Goal: Task Accomplishment & Management: Manage account settings

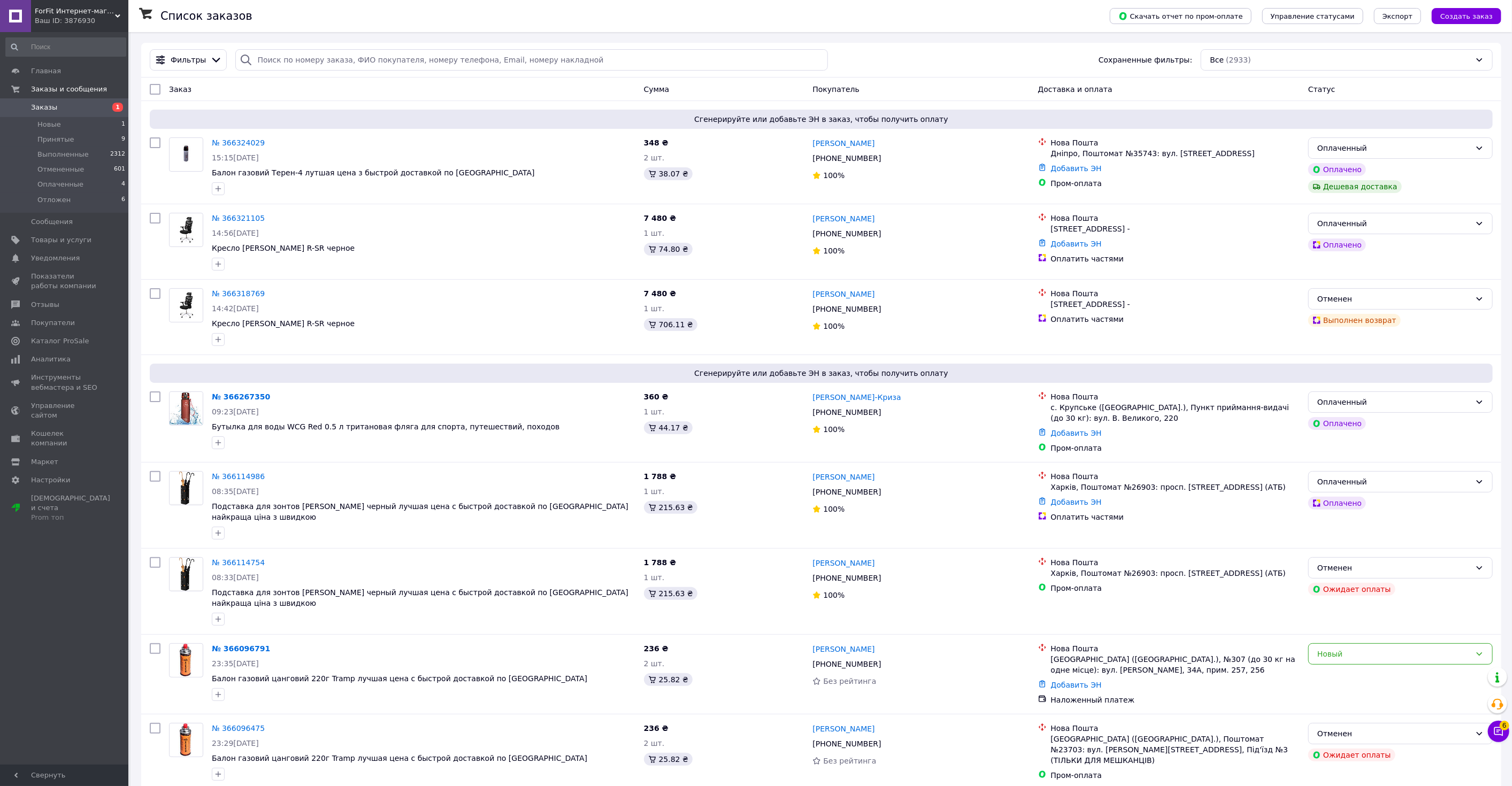
click at [84, 9] on span "ForFit Интернет-магазин спортивных товаров" at bounding box center [75, 11] width 81 height 10
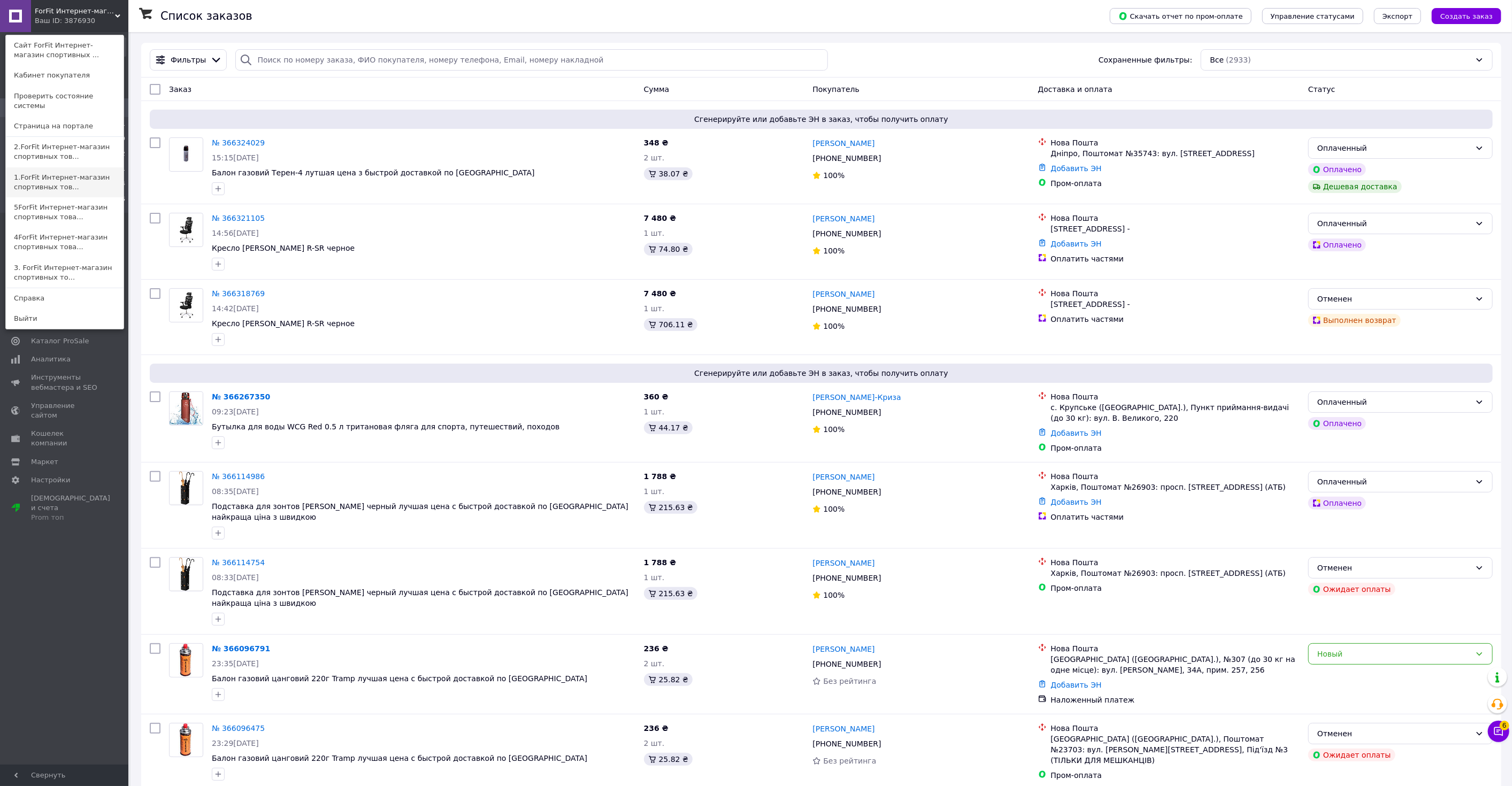
click at [69, 176] on link "1.ForFit Интернет-магазин спортивных тов..." at bounding box center [65, 182] width 117 height 30
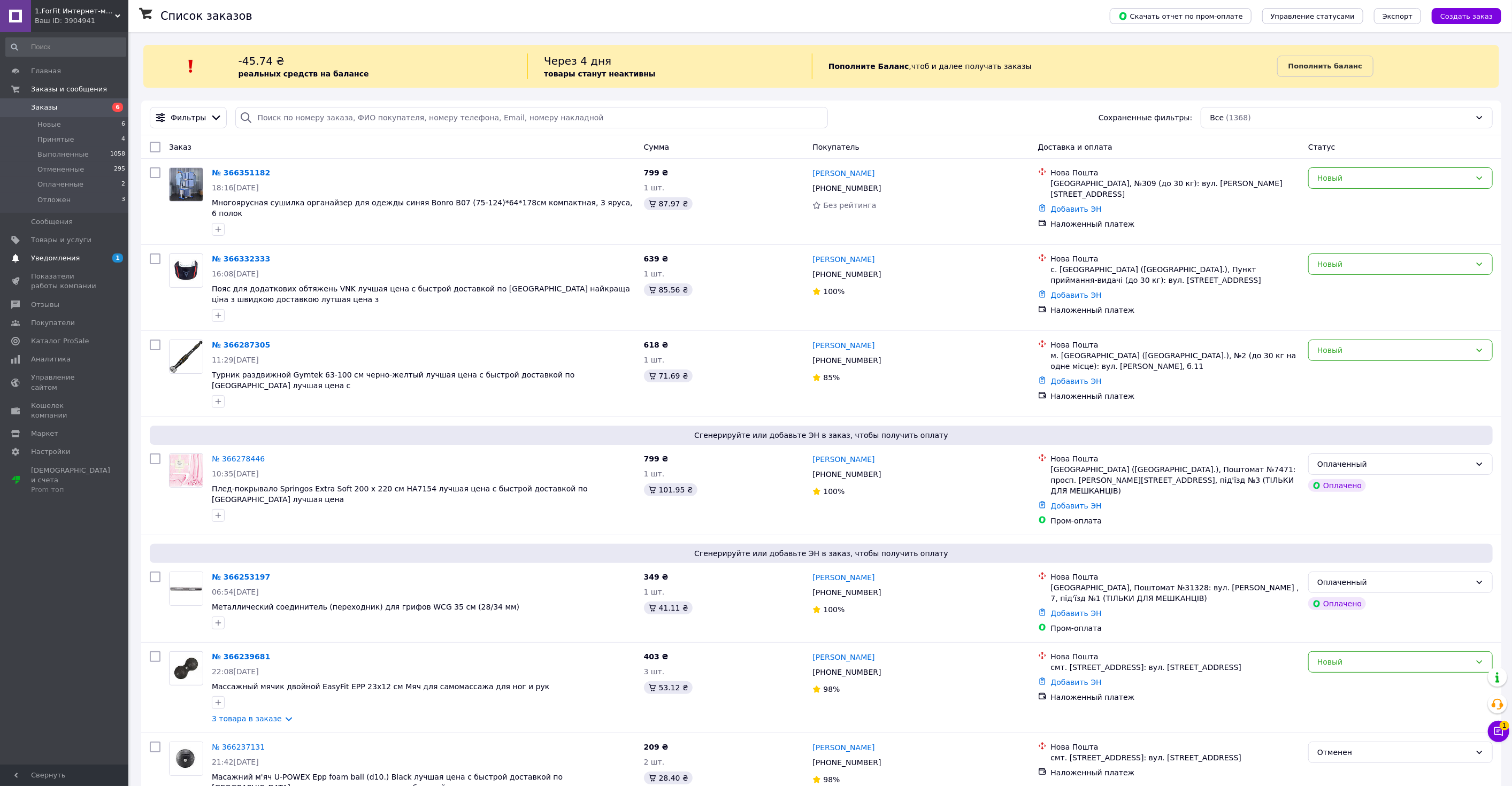
click at [70, 251] on link "Уведомления 1 0" at bounding box center [66, 258] width 132 height 18
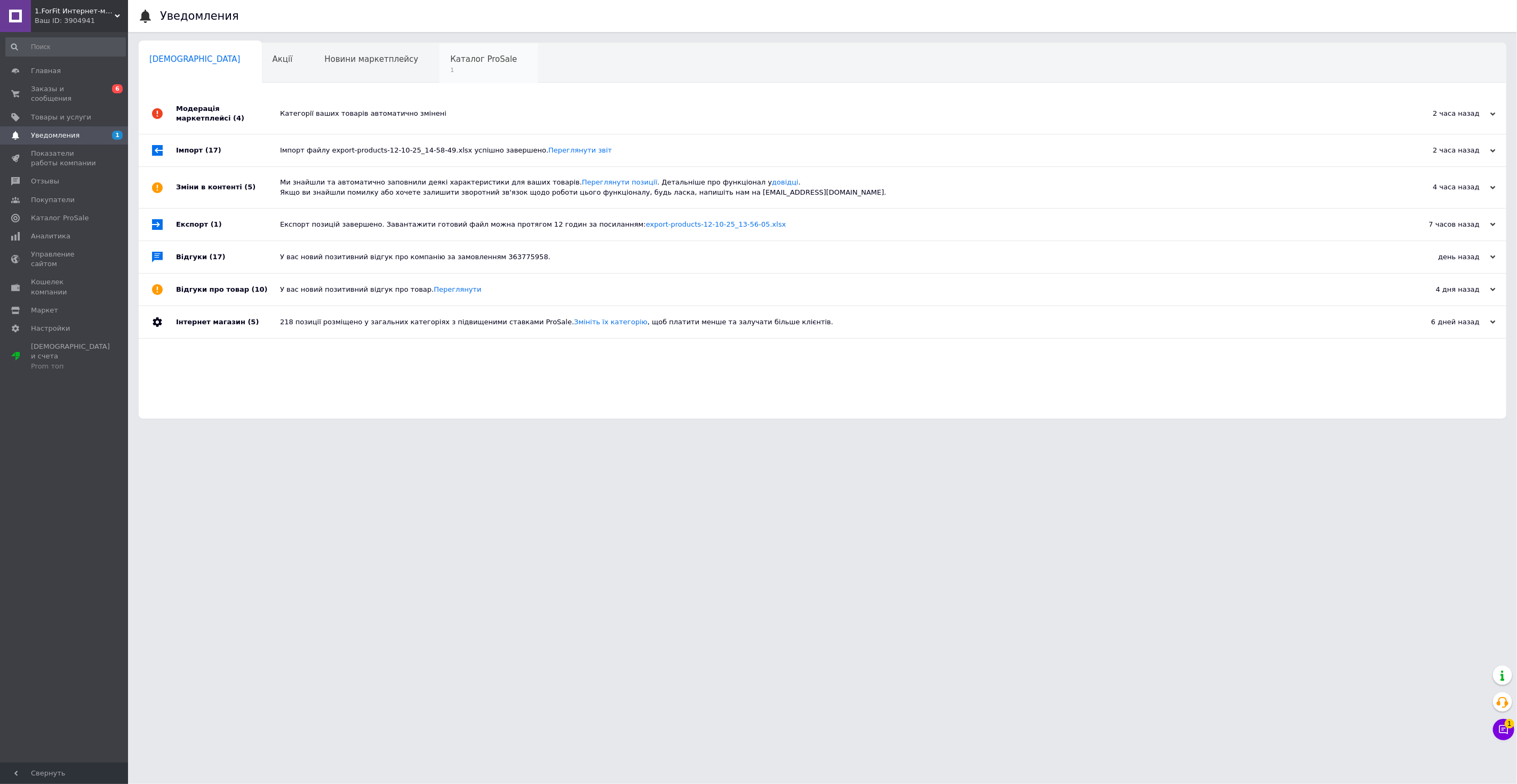
click at [450, 66] on span "1" at bounding box center [483, 70] width 67 height 8
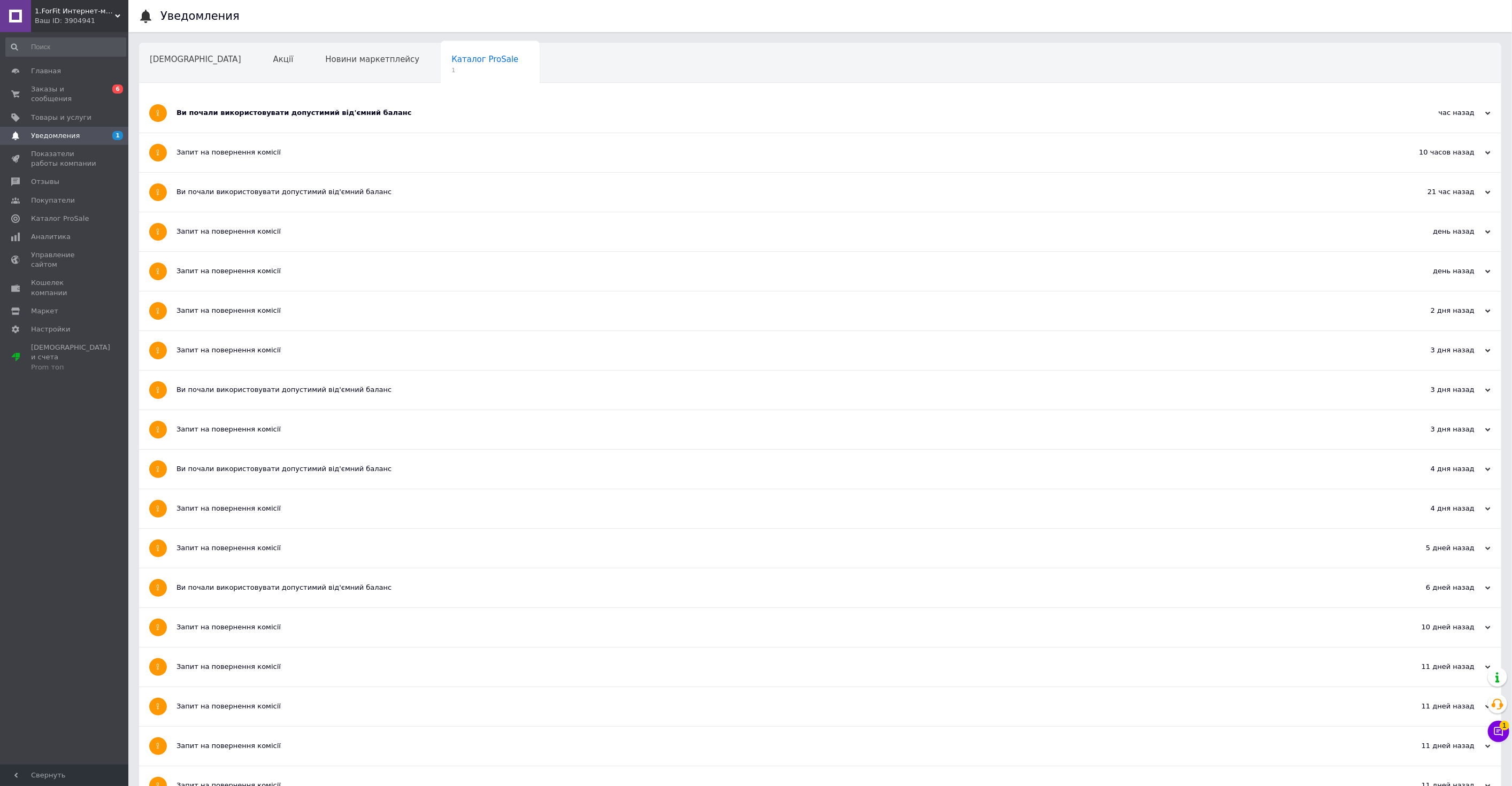
click at [353, 118] on div "Ви почали використовувати допустимий від'ємний баланс" at bounding box center [780, 113] width 1207 height 39
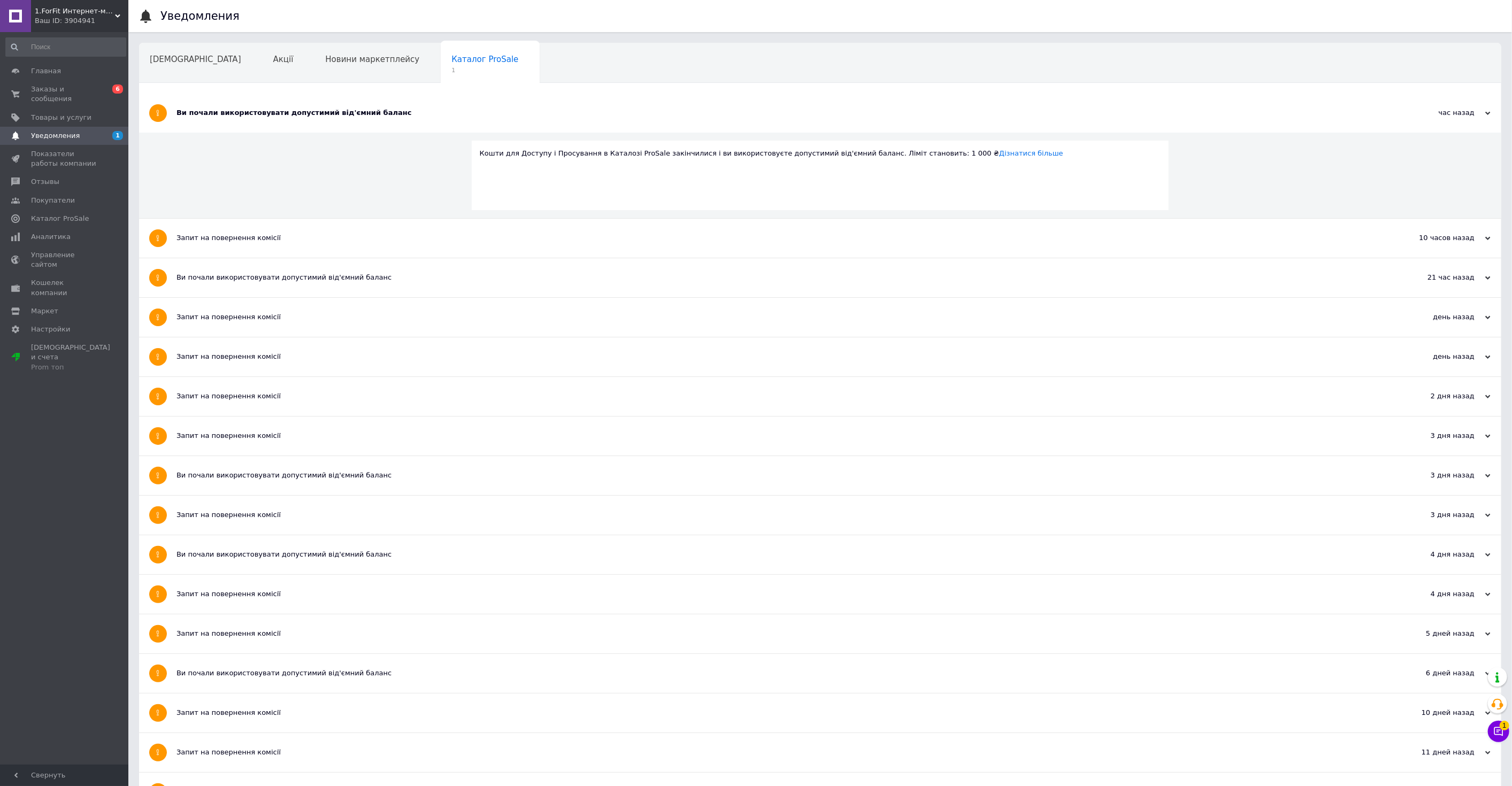
click at [353, 116] on div "Ви почали використовувати допустимий від'ємний баланс" at bounding box center [780, 113] width 1207 height 10
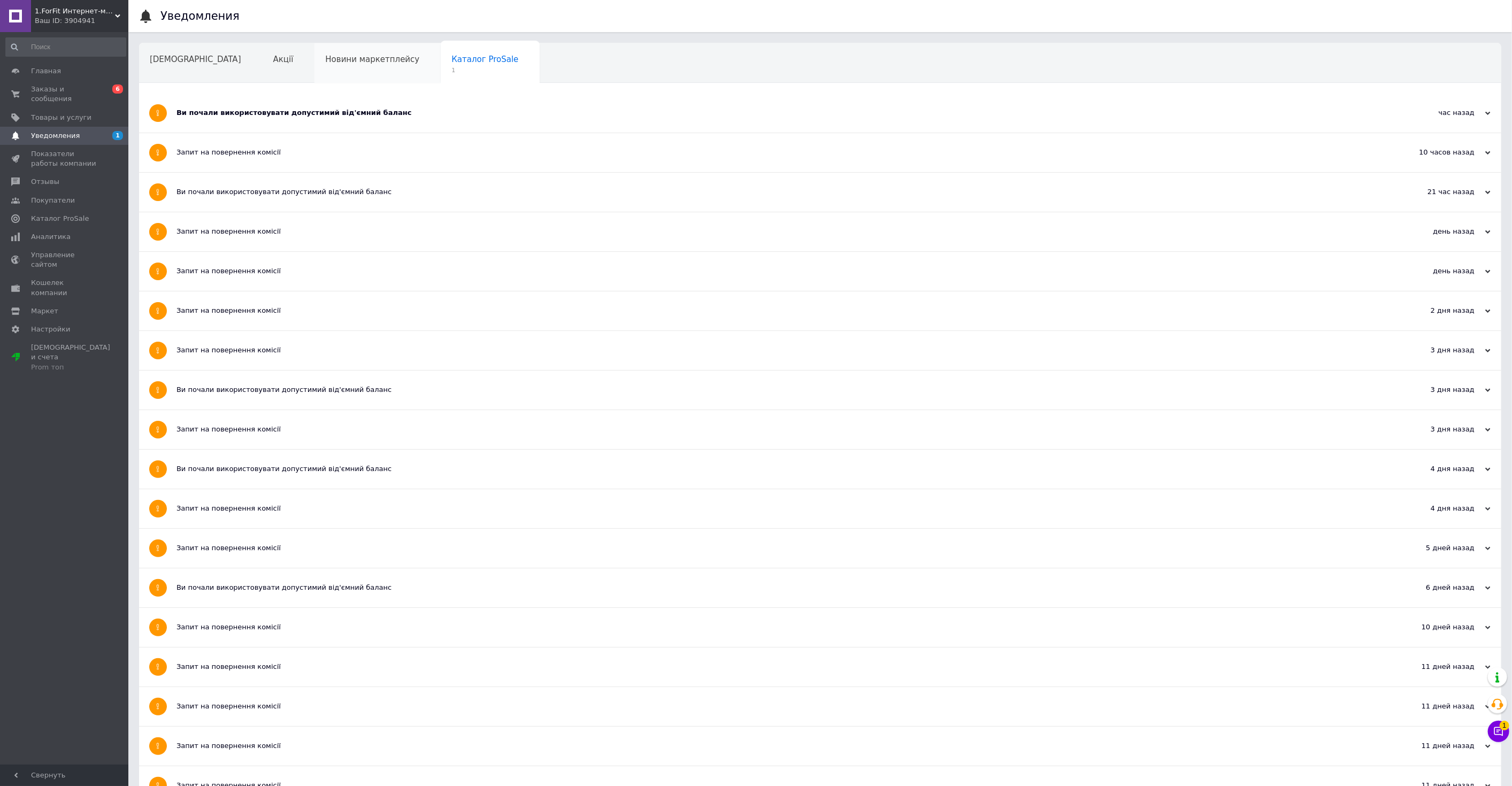
click at [341, 68] on div "Новини маркетплейсу" at bounding box center [377, 63] width 126 height 41
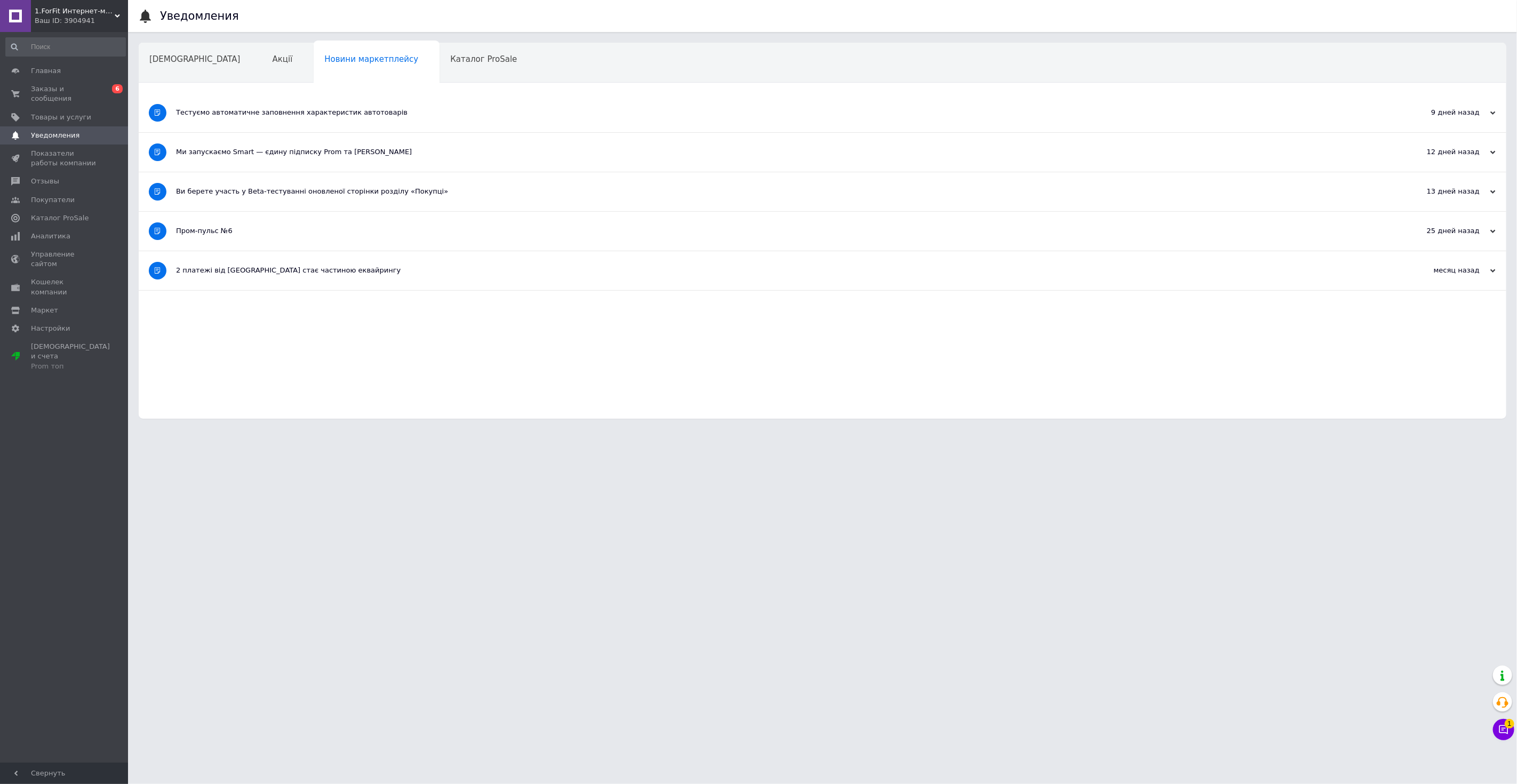
click at [55, 11] on span "1.ForFit Интернет-магазин спортивных товаров" at bounding box center [75, 11] width 80 height 10
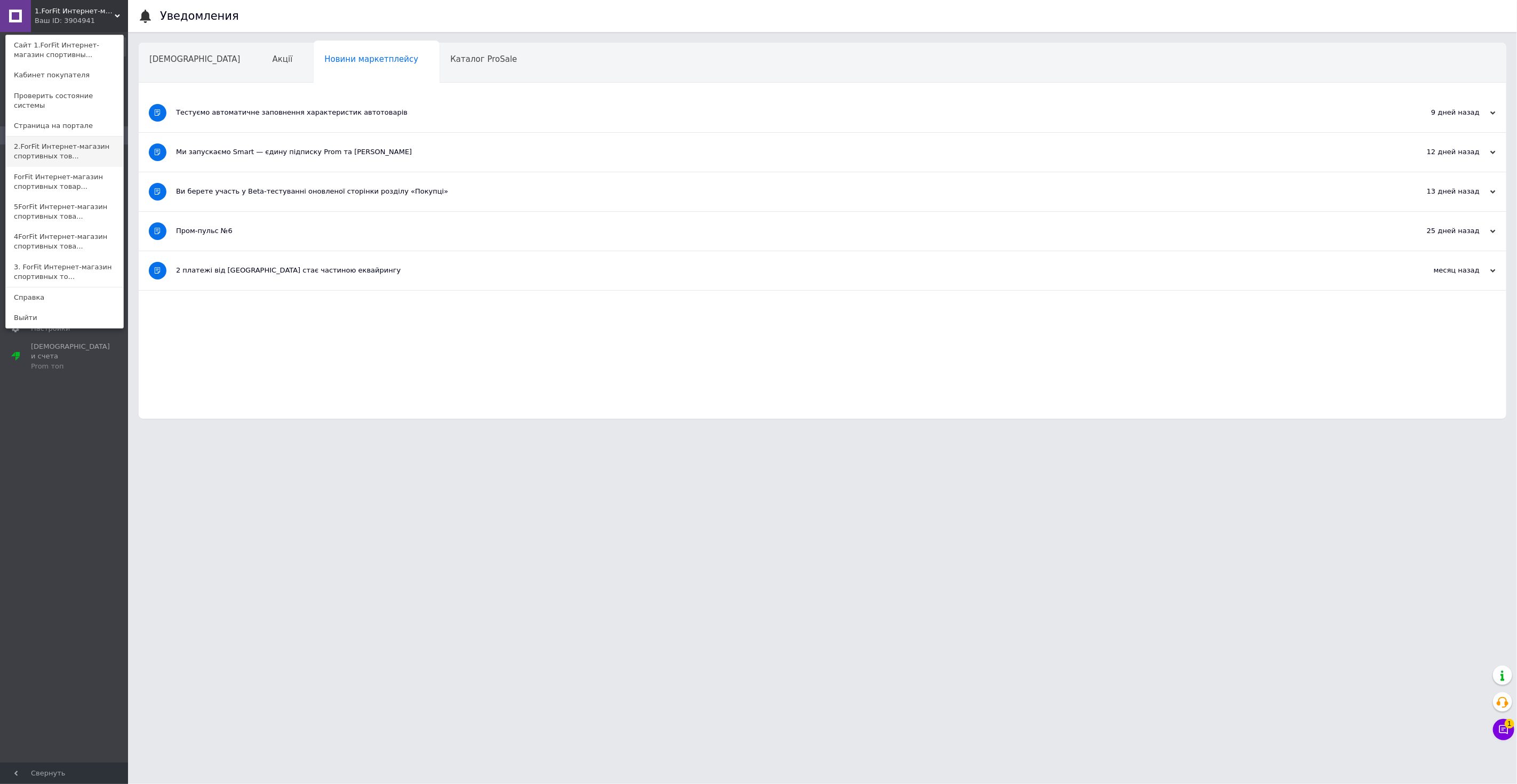
click at [51, 140] on link "2.ForFit Интернет-магазин спортивных тов..." at bounding box center [65, 152] width 117 height 30
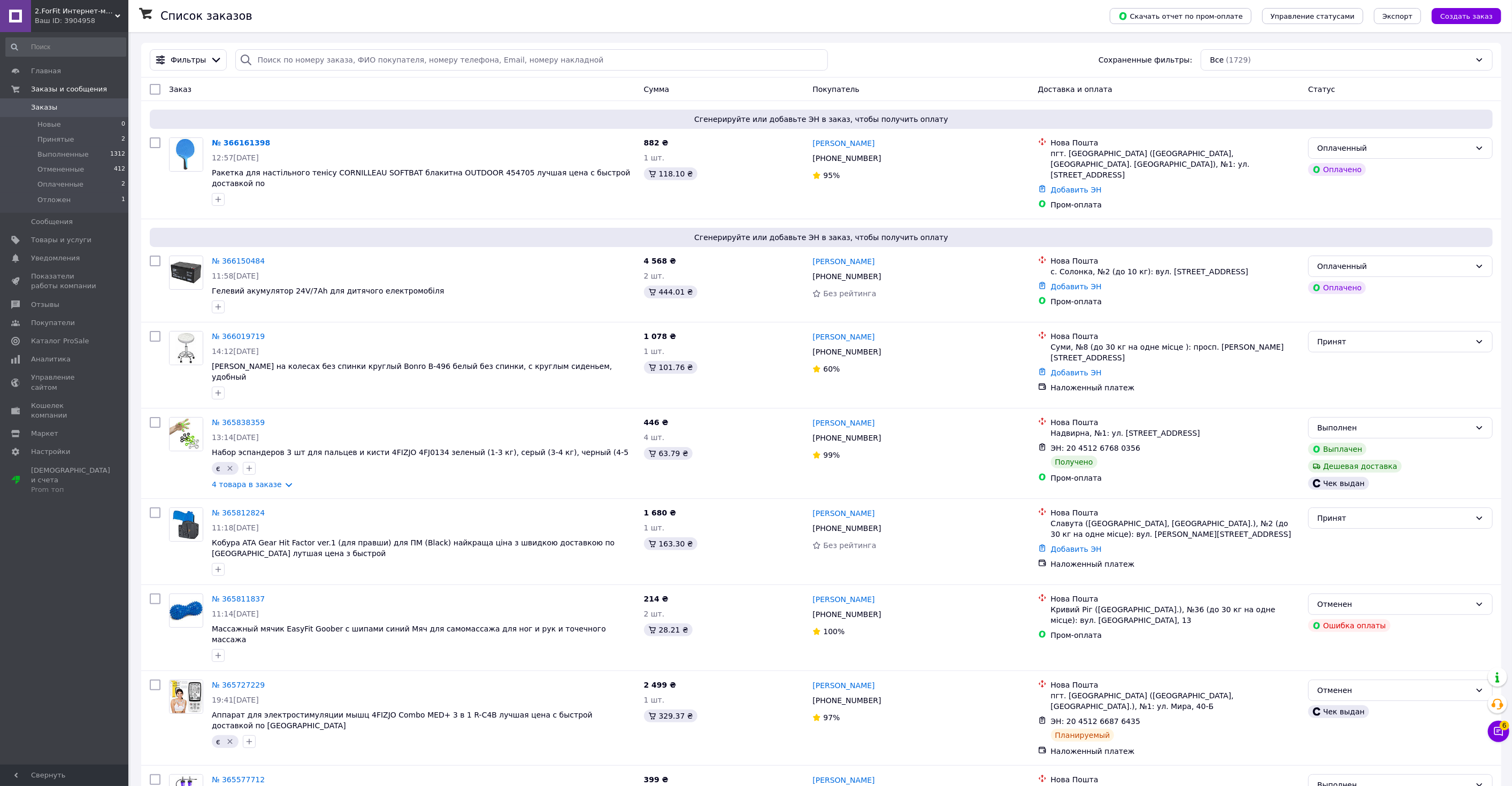
click at [85, 17] on div "Ваш ID: 3904958" at bounding box center [81, 21] width 94 height 10
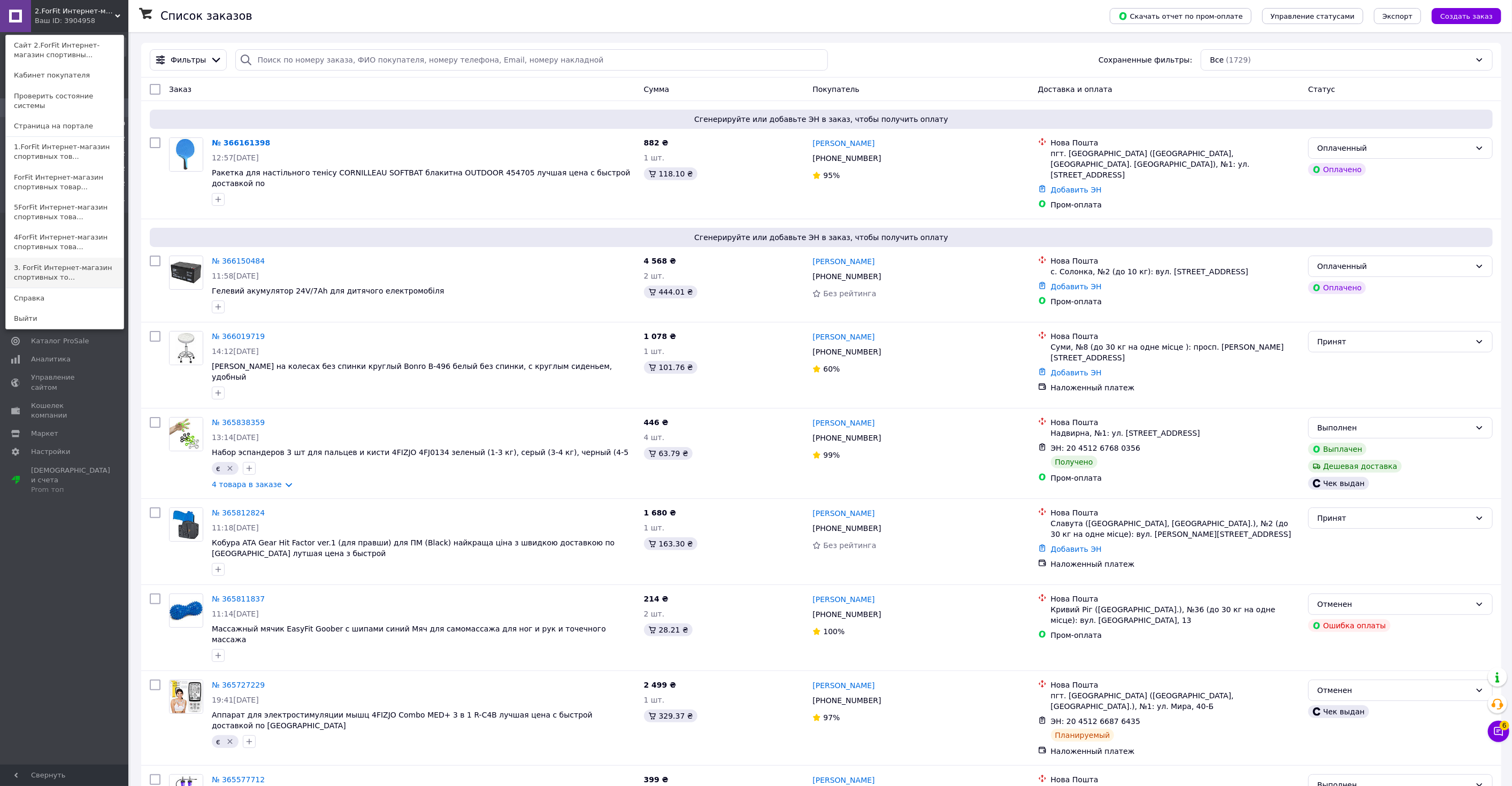
click at [49, 258] on link "3. ForFit Интернет-магазин спортивных то..." at bounding box center [65, 273] width 117 height 30
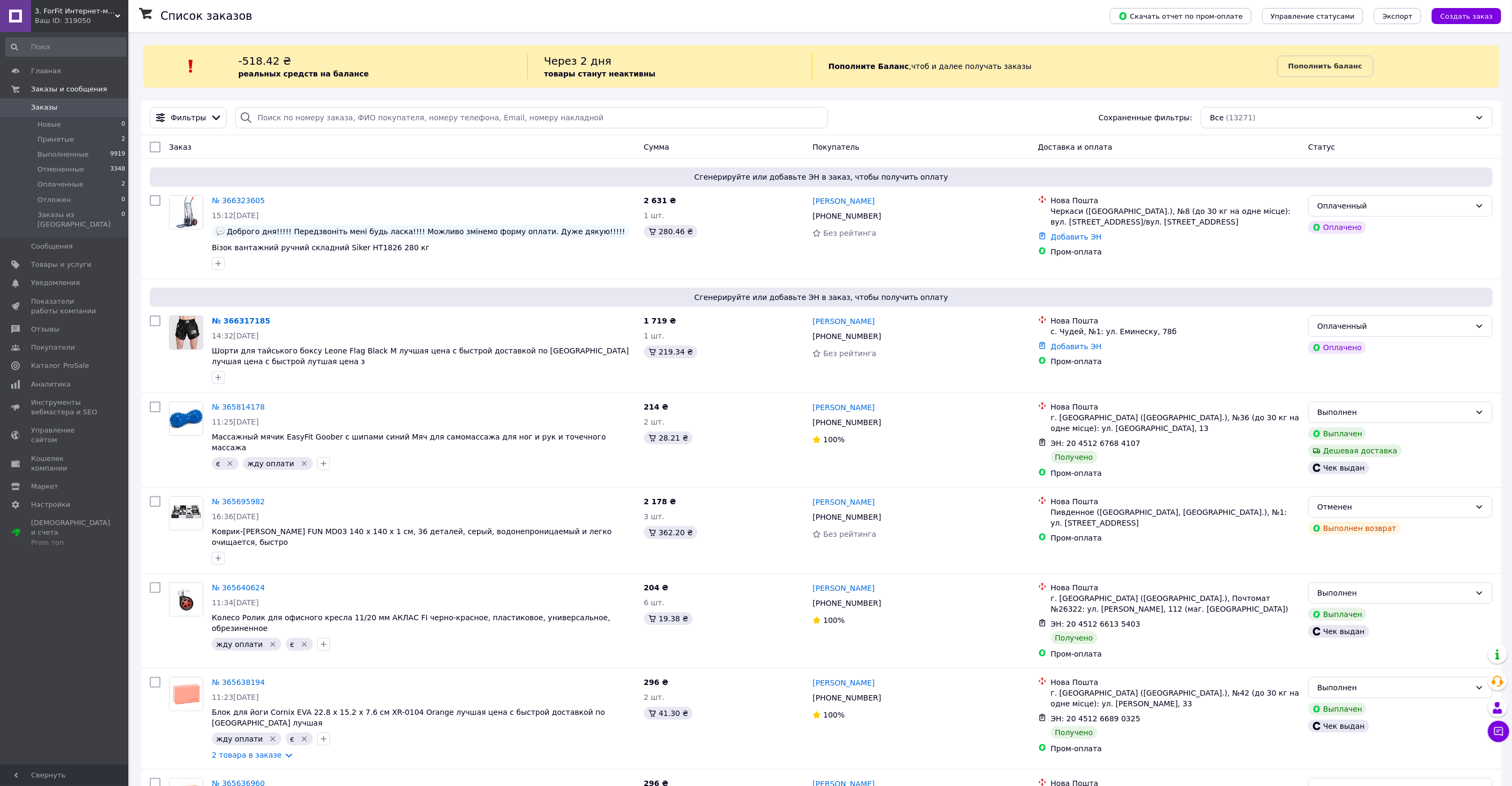
click at [73, 12] on span "3. ForFit Интернет-магазин спортивных товаров" at bounding box center [75, 11] width 81 height 10
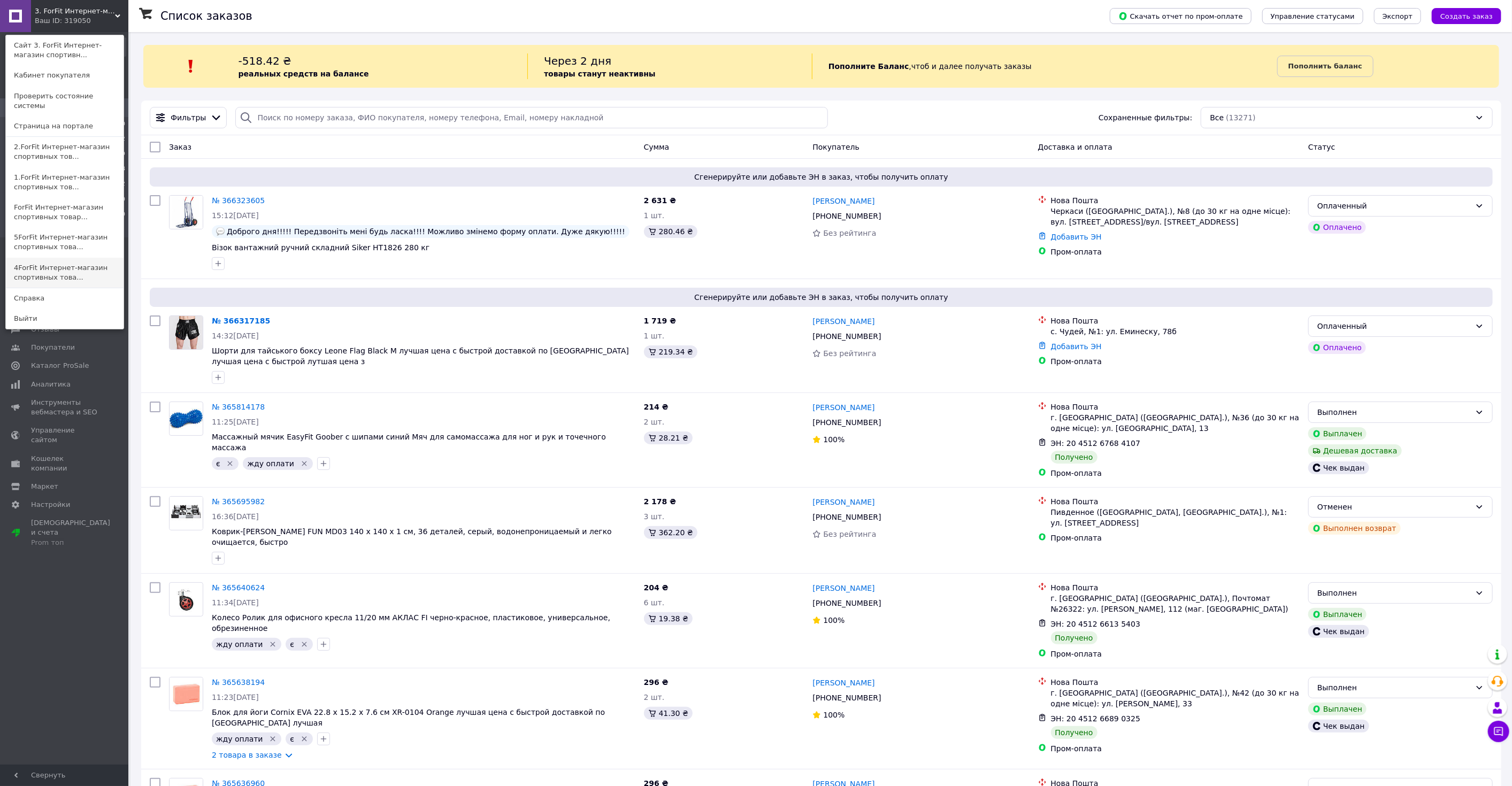
click at [78, 263] on link "4ForFit Интернет-магазин спортивных това..." at bounding box center [65, 273] width 117 height 30
